Goal: Download file/media

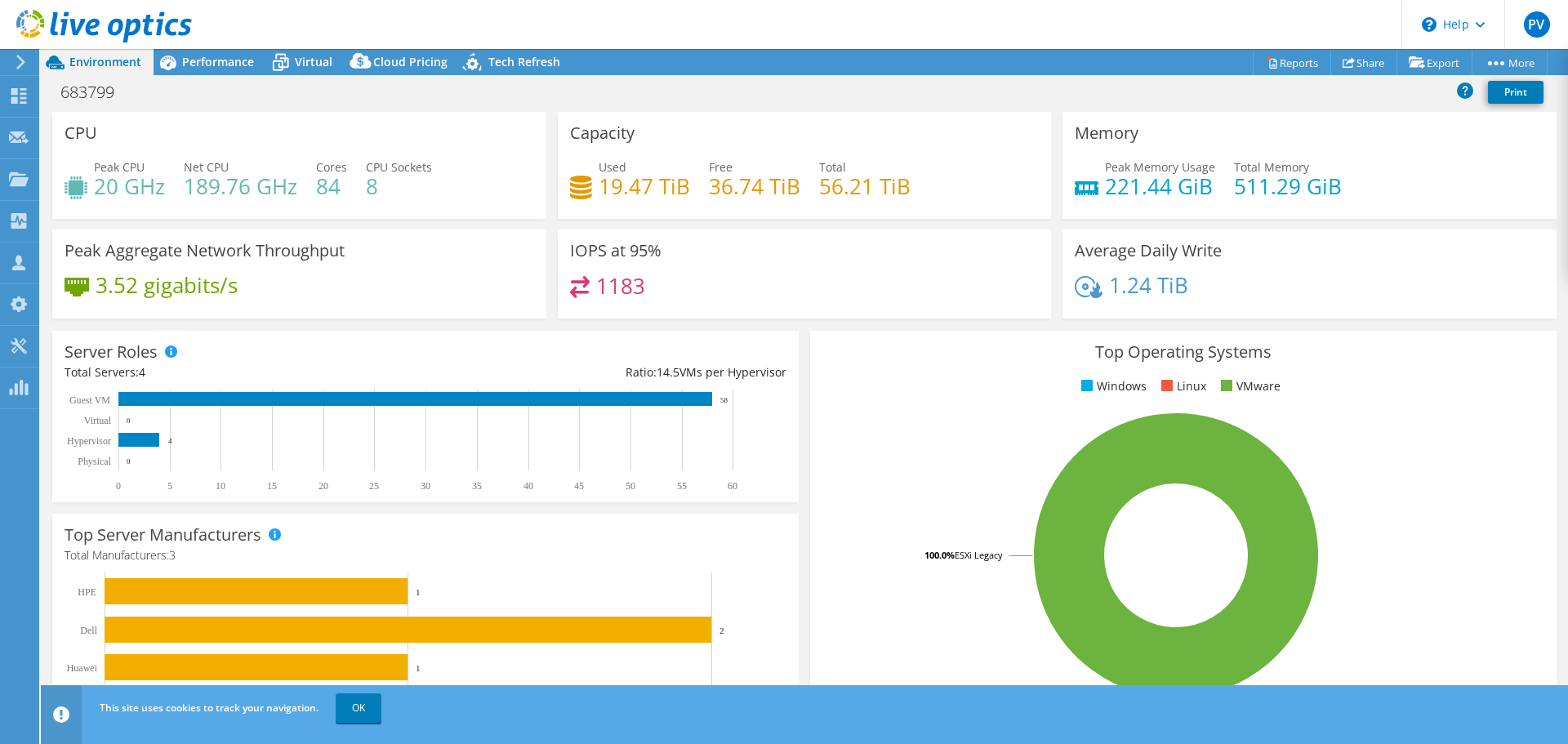
select select "USD"
click at [782, 177] on h4 "36.74 TiB" at bounding box center [755, 186] width 91 height 18
click at [686, 142] on div "Capacity Used 19.47 TiB Free 36.74 TiB Total 56.21 TiB" at bounding box center [804, 165] width 494 height 107
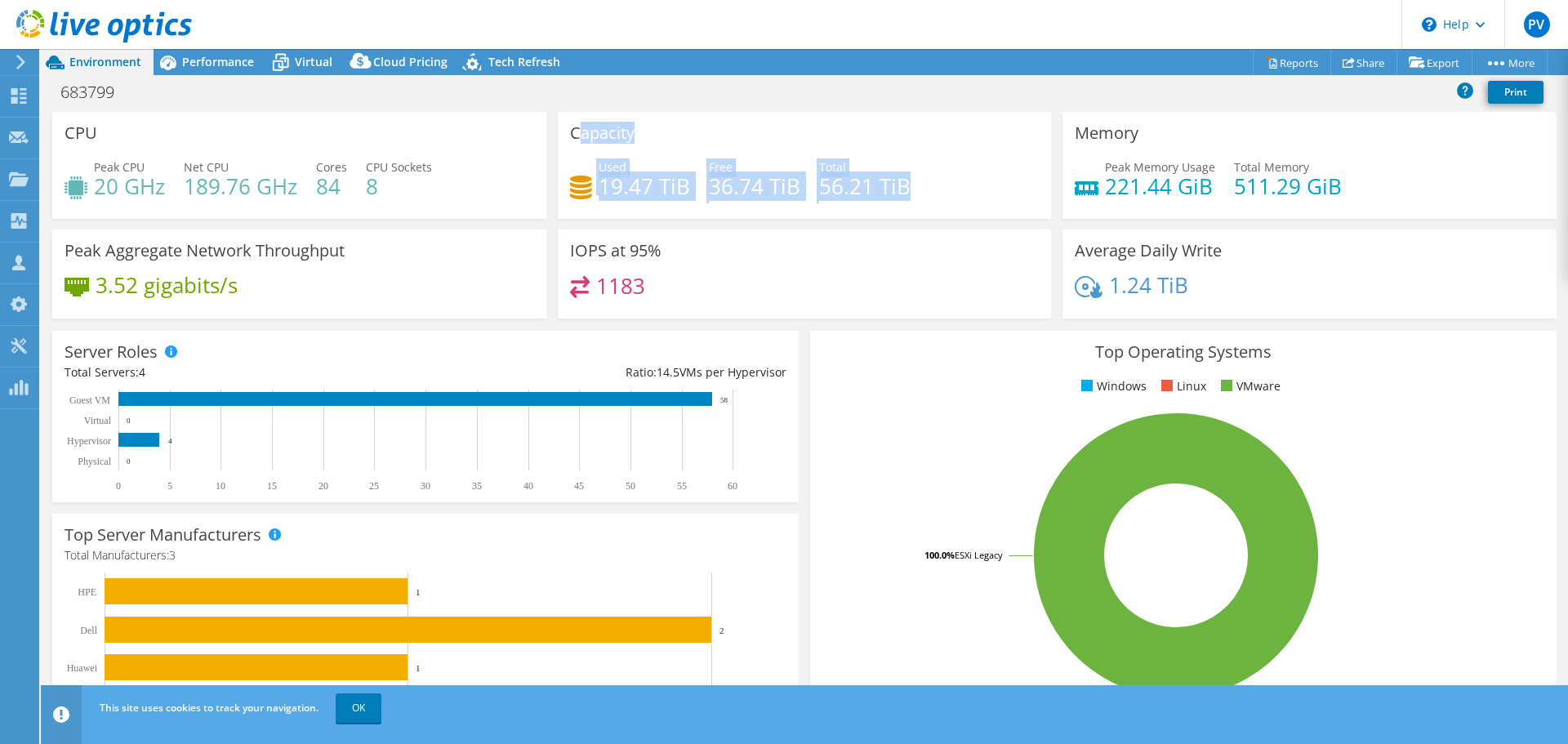
drag, startPoint x: 571, startPoint y: 131, endPoint x: 944, endPoint y: 204, distance: 380.1
click at [944, 204] on div "Capacity Used 19.47 TiB Free 36.74 TiB Total 56.21 TiB" at bounding box center [804, 165] width 494 height 107
click at [964, 136] on div "Capacity Used 19.47 TiB Free 36.74 TiB Total 56.21 TiB" at bounding box center [804, 165] width 494 height 107
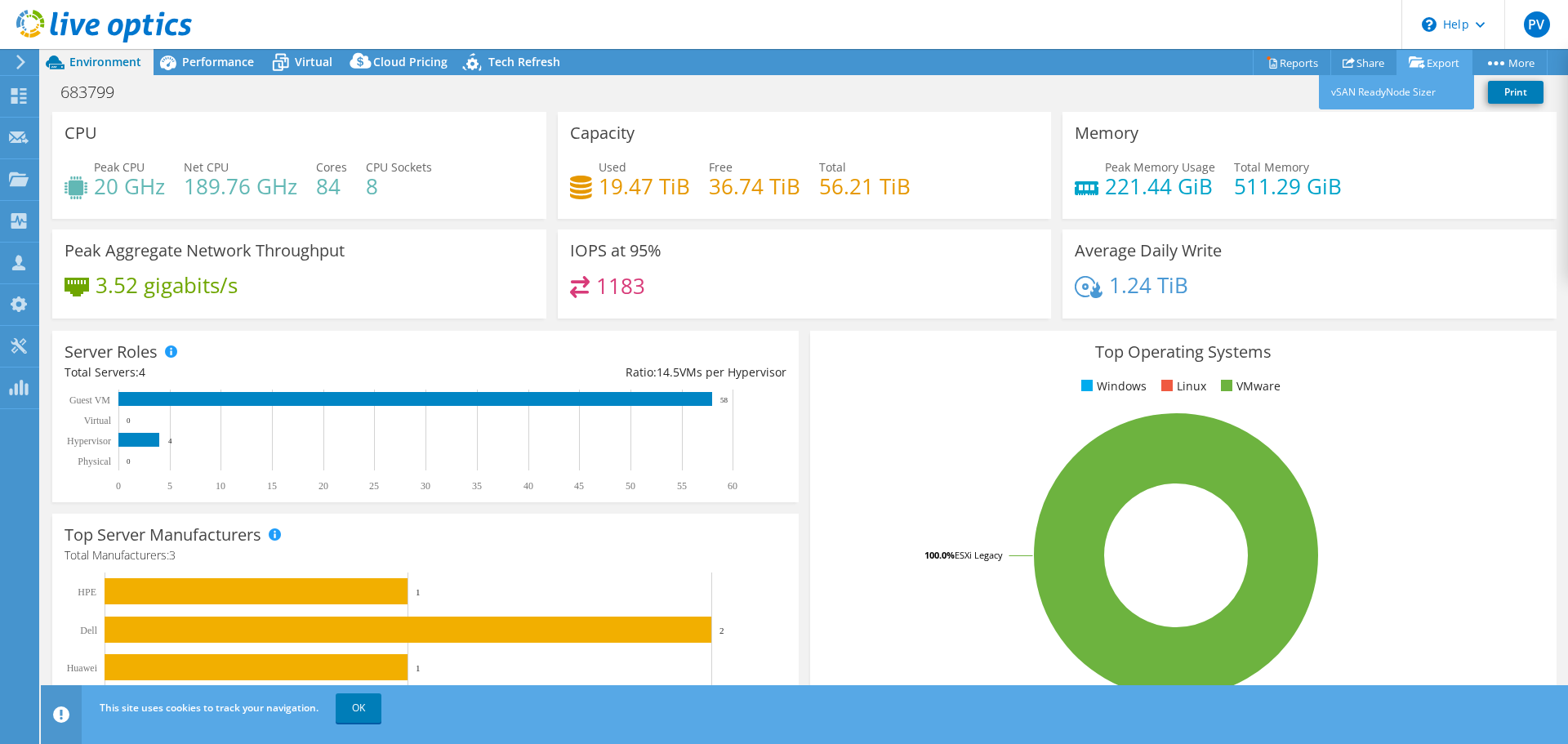
click at [1420, 57] on link "Export" at bounding box center [1434, 62] width 76 height 26
click at [1265, 67] on icon at bounding box center [1271, 62] width 12 height 12
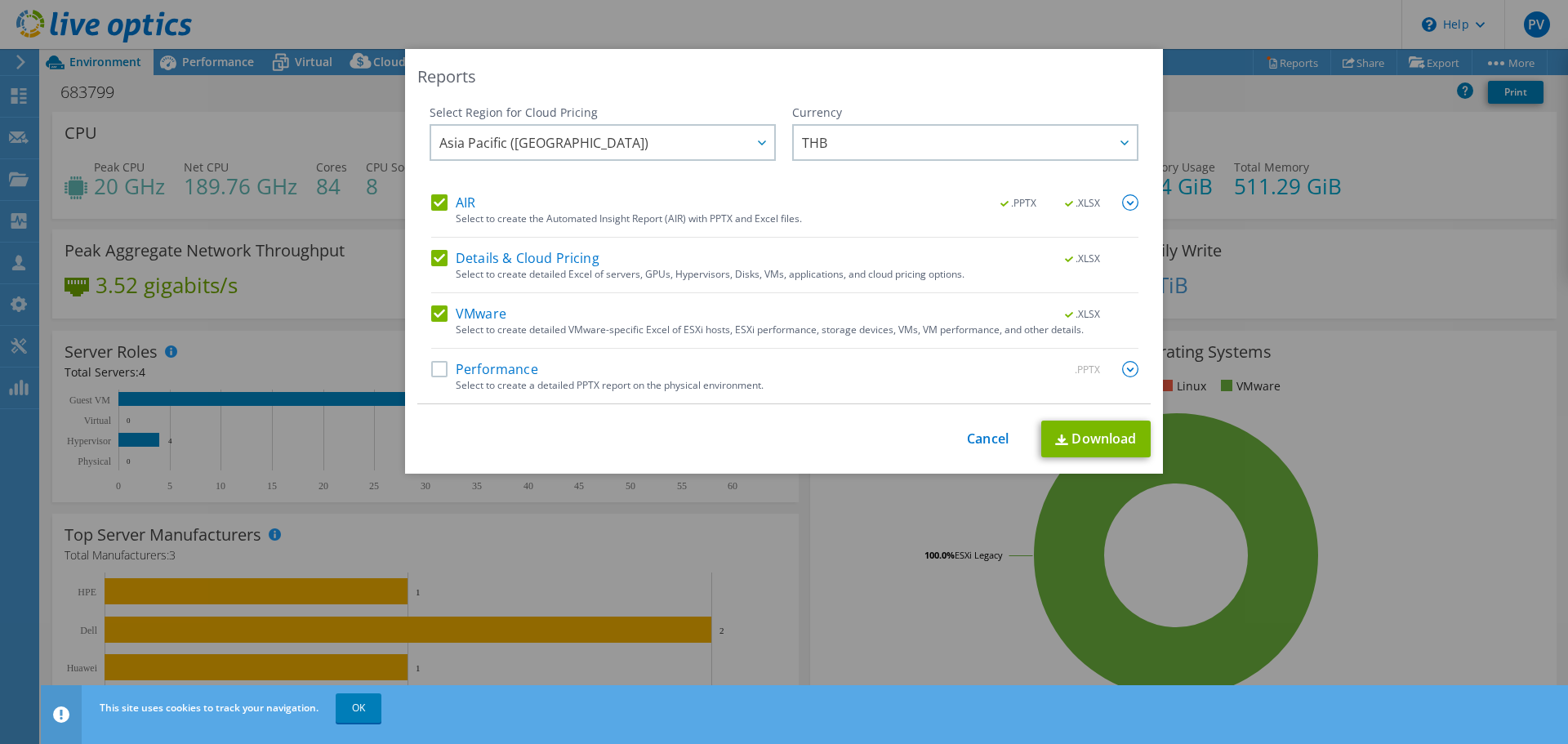
click at [431, 309] on label "VMware" at bounding box center [468, 313] width 75 height 16
click at [0, 0] on input "VMware" at bounding box center [0, 0] width 0 height 0
click at [431, 270] on div "Details & Cloud Pricing .XLSX Select to create detailed Excel of servers, GPUs,…" at bounding box center [784, 271] width 707 height 44
click at [431, 248] on div "AIR .PPTX .XLSX Select to create the Automated Insight Report (AIR) with PPTX a…" at bounding box center [784, 299] width 707 height 209
click at [433, 201] on label "AIR" at bounding box center [453, 202] width 44 height 16
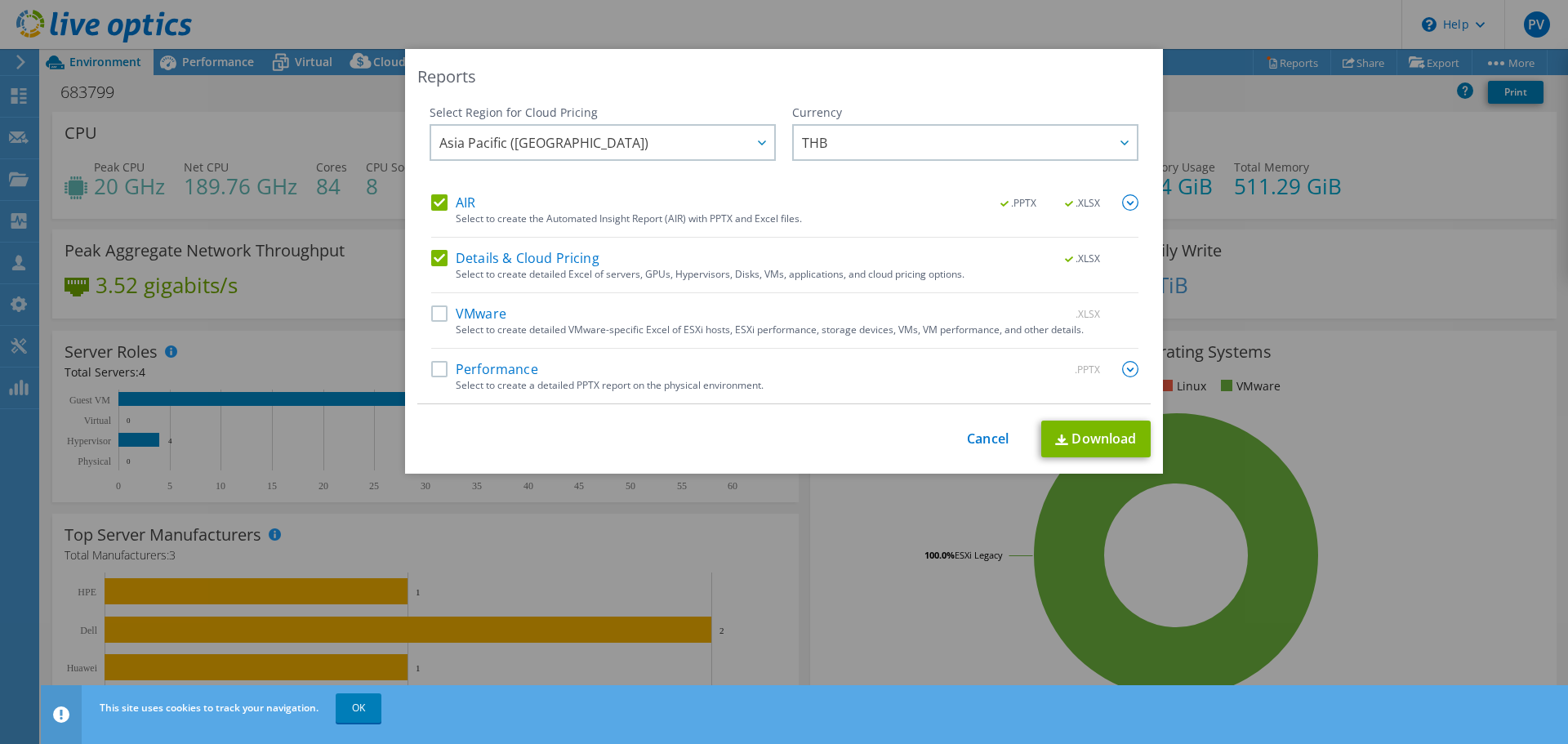
click at [0, 0] on input "AIR" at bounding box center [0, 0] width 0 height 0
click at [431, 264] on label "Details & Cloud Pricing" at bounding box center [514, 257] width 168 height 16
click at [0, 0] on input "Details & Cloud Pricing" at bounding box center [0, 0] width 0 height 0
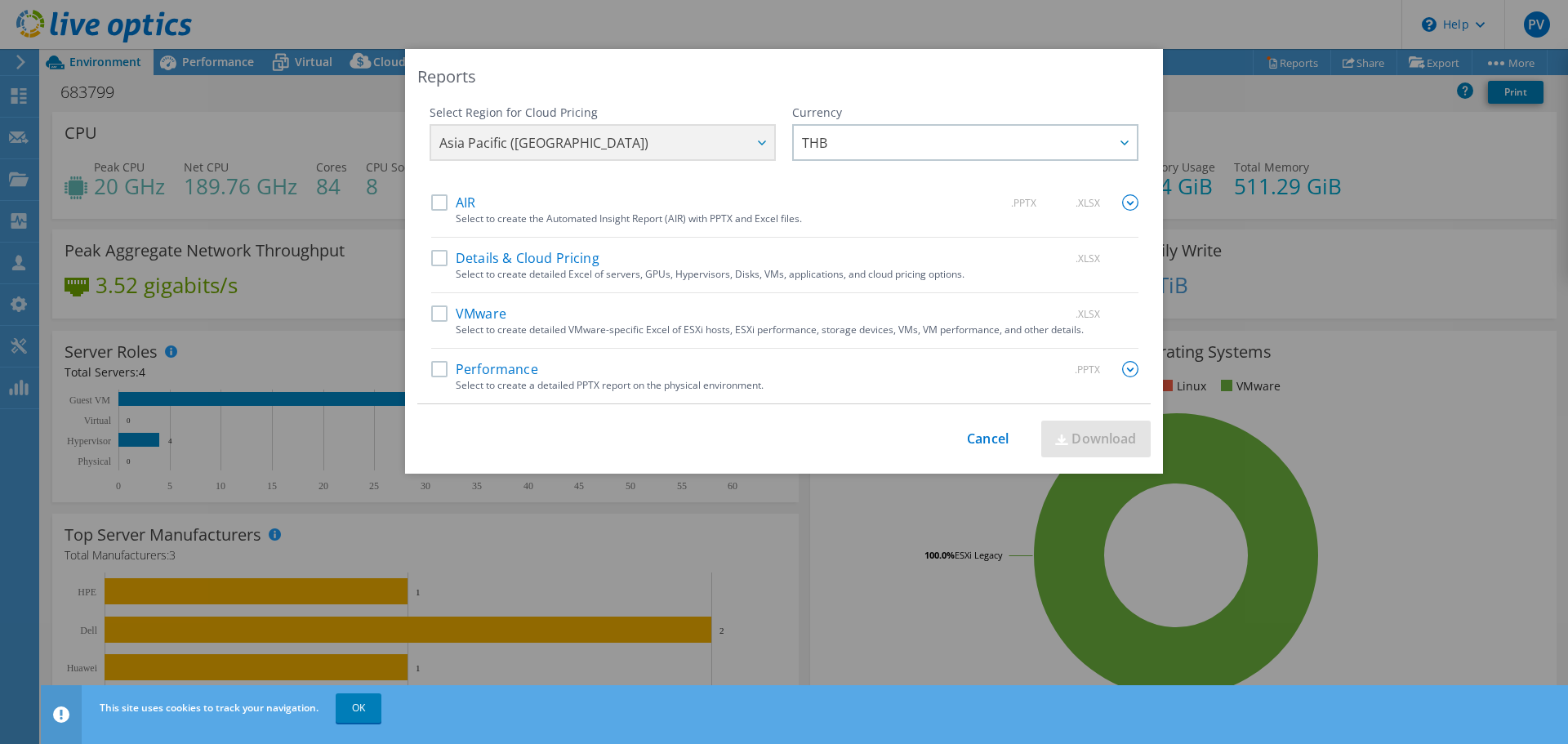
click at [434, 364] on label "Performance" at bounding box center [484, 368] width 107 height 16
click at [0, 0] on input "Performance" at bounding box center [0, 0] width 0 height 0
click at [1100, 440] on link "Download" at bounding box center [1095, 438] width 109 height 37
drag, startPoint x: 991, startPoint y: 438, endPoint x: 1038, endPoint y: 360, distance: 91.1
click at [991, 438] on link "Cancel" at bounding box center [987, 438] width 42 height 15
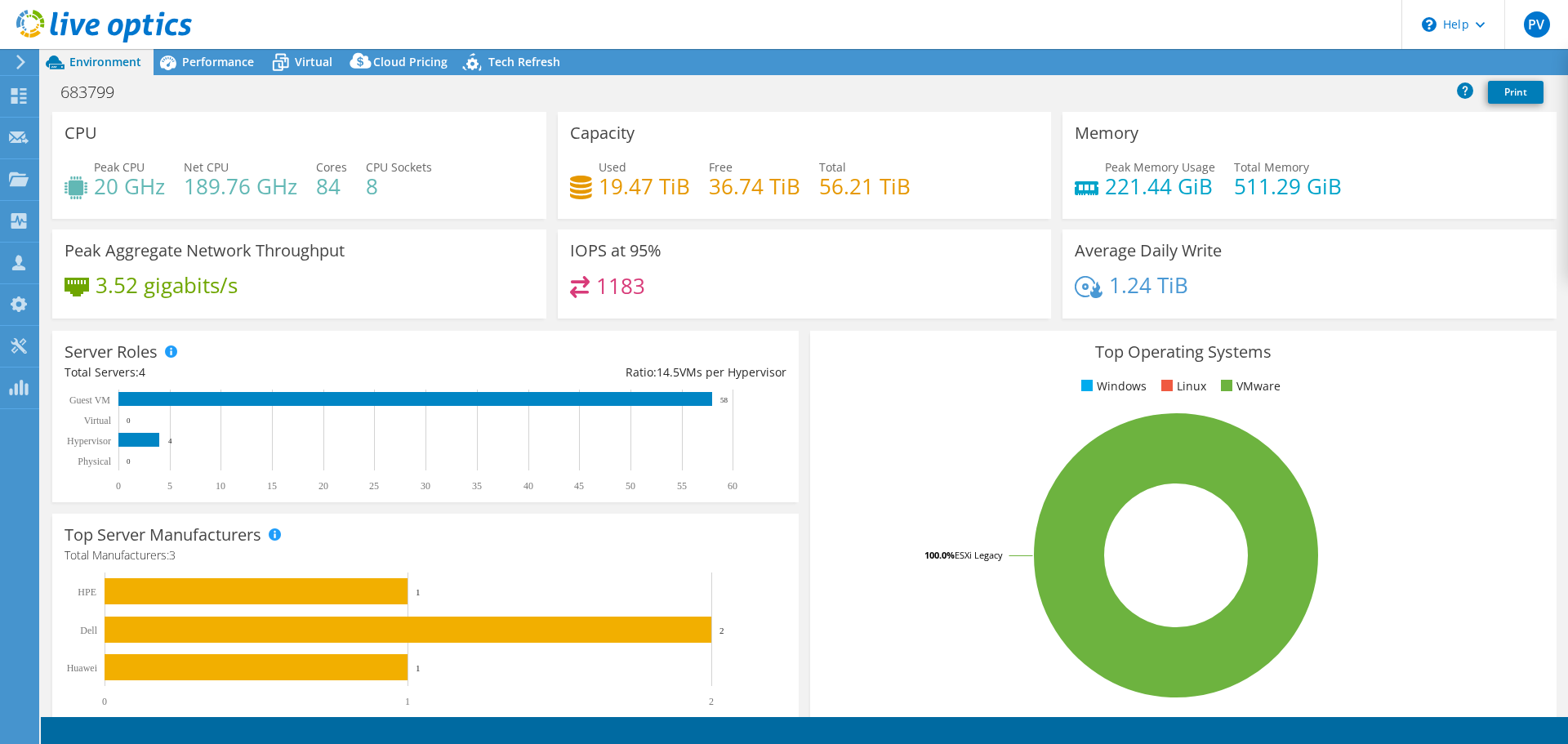
select select "[GEOGRAPHIC_DATA]"
select select "THB"
